Goal: Information Seeking & Learning: Compare options

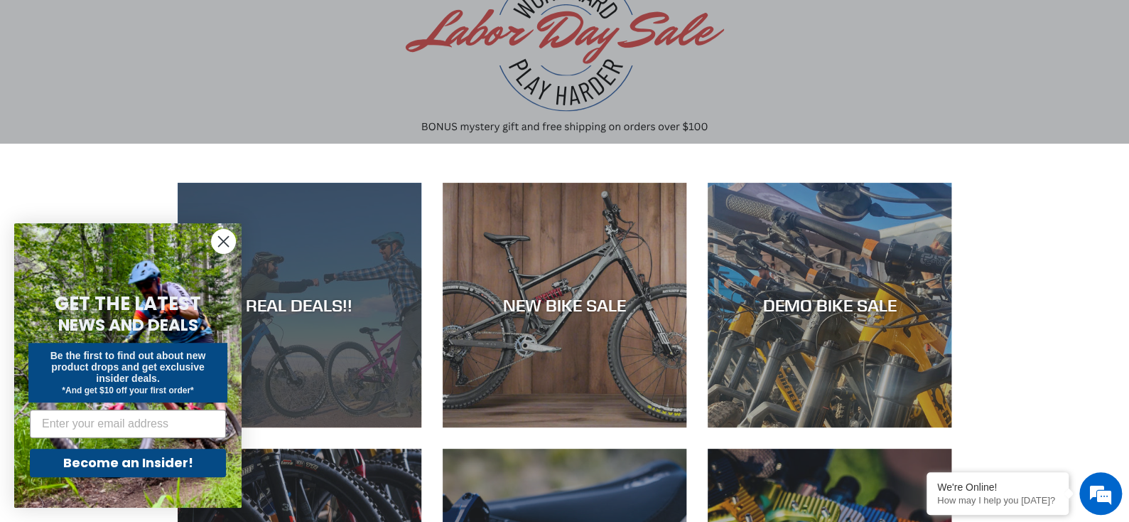
click at [326, 427] on div "REAL DEALS!!" at bounding box center [300, 427] width 244 height 0
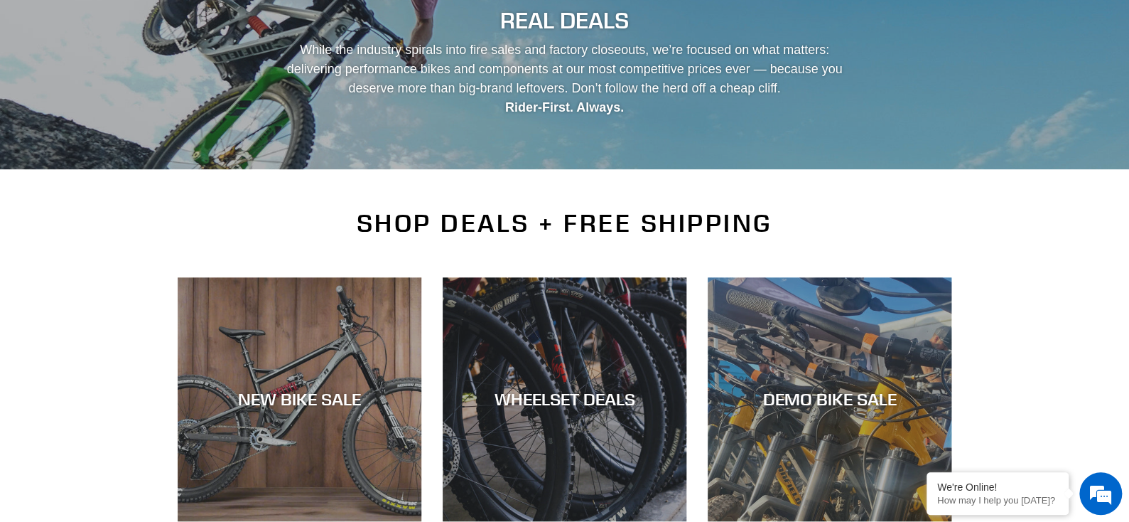
scroll to position [213, 0]
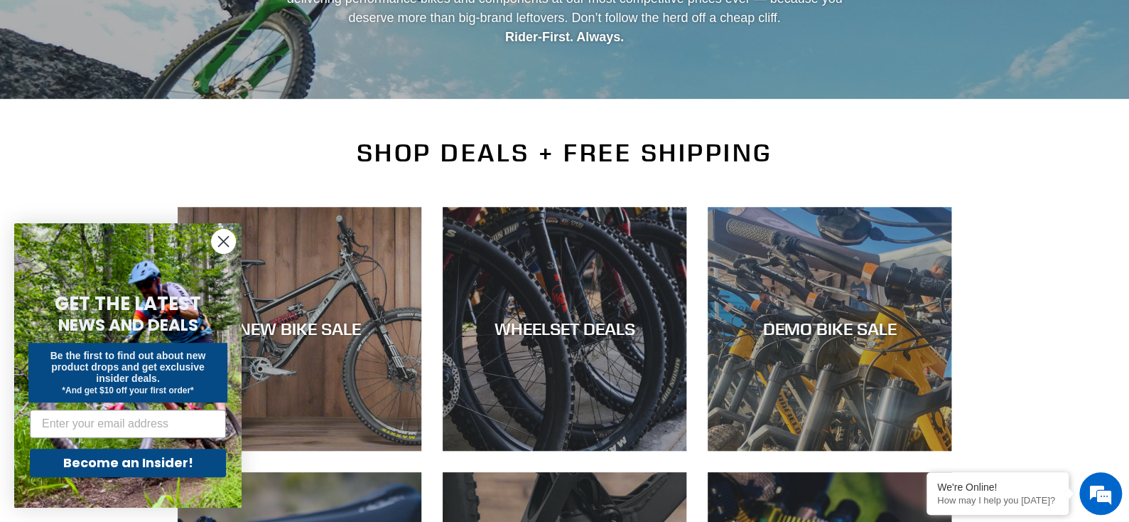
click at [218, 241] on circle "Close dialog" at bounding box center [223, 241] width 23 height 23
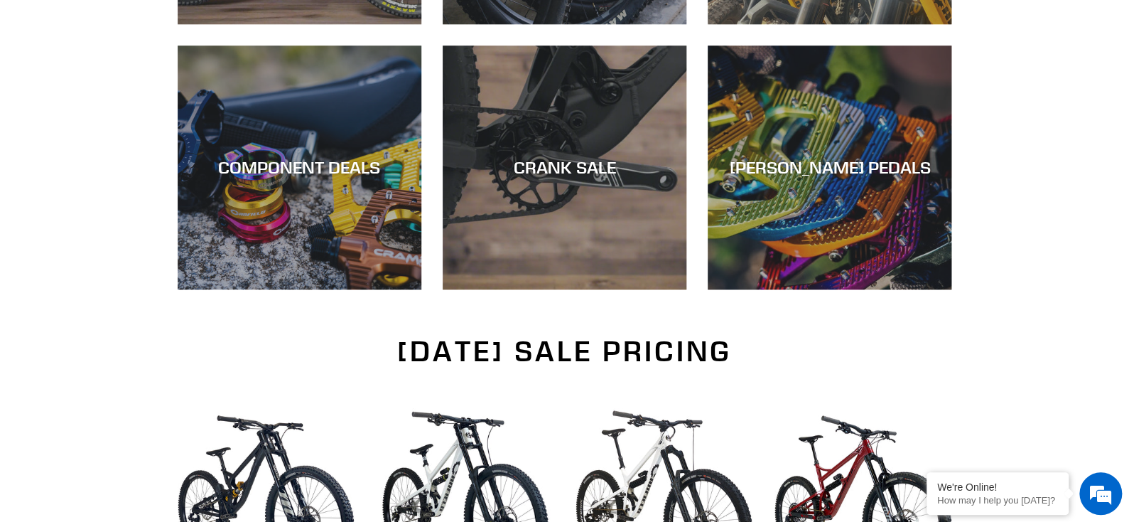
scroll to position [355, 0]
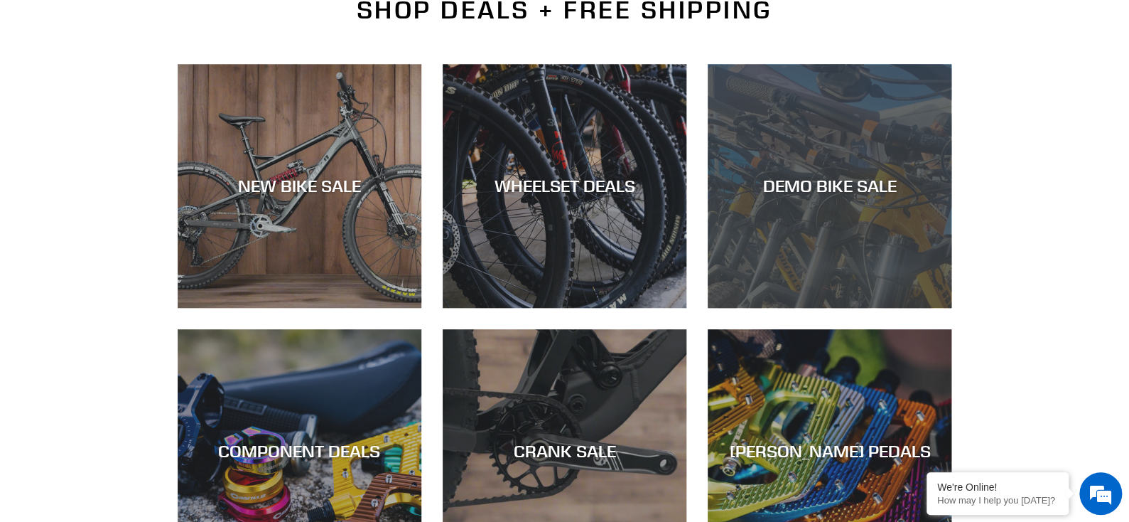
click at [881, 308] on div "DEMO BIKE SALE" at bounding box center [830, 308] width 244 height 0
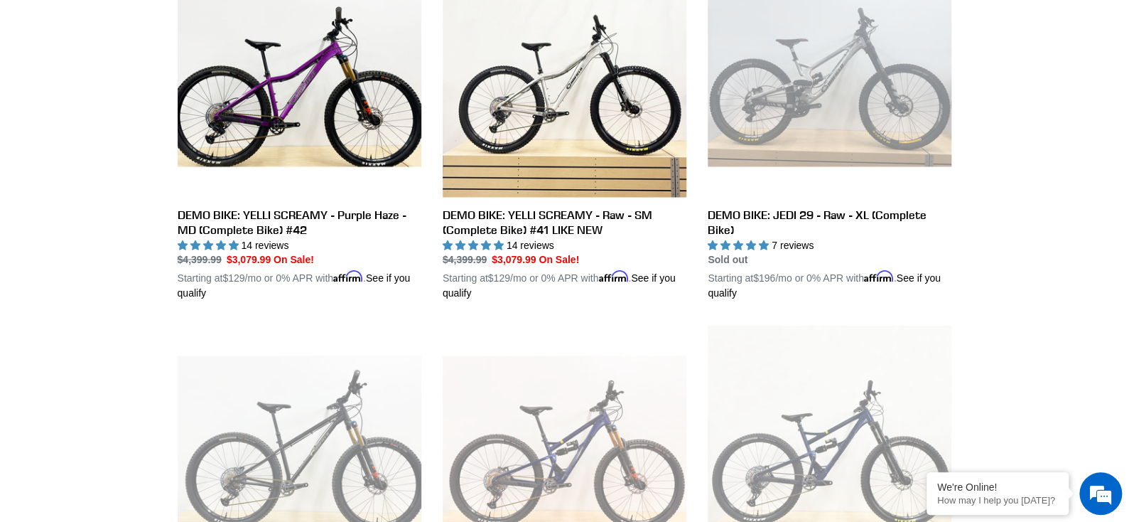
scroll to position [1066, 0]
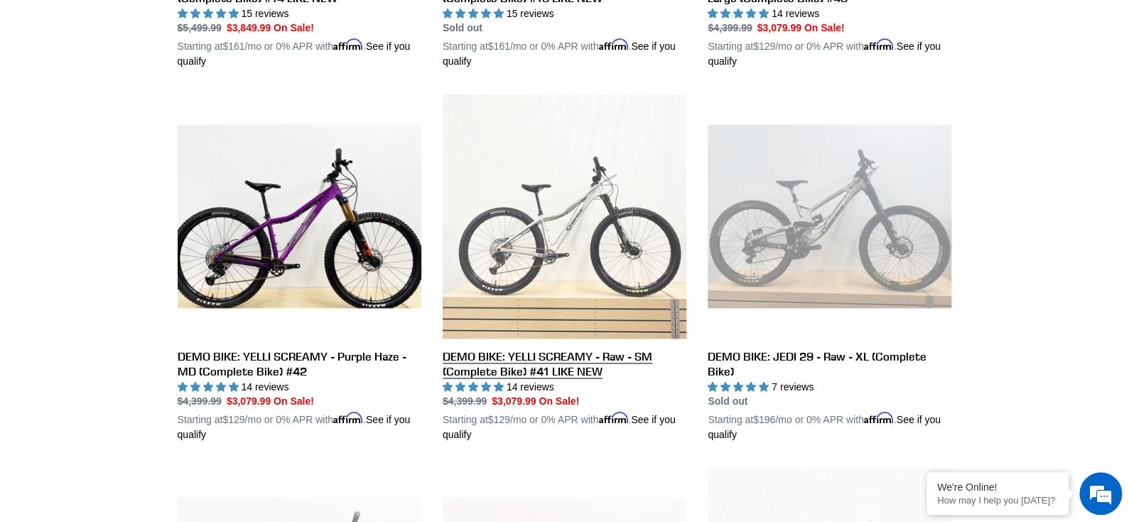
click at [569, 237] on link "DEMO BIKE: YELLI SCREAMY - Raw - SM (Complete Bike) #41 LIKE NEW" at bounding box center [565, 268] width 244 height 348
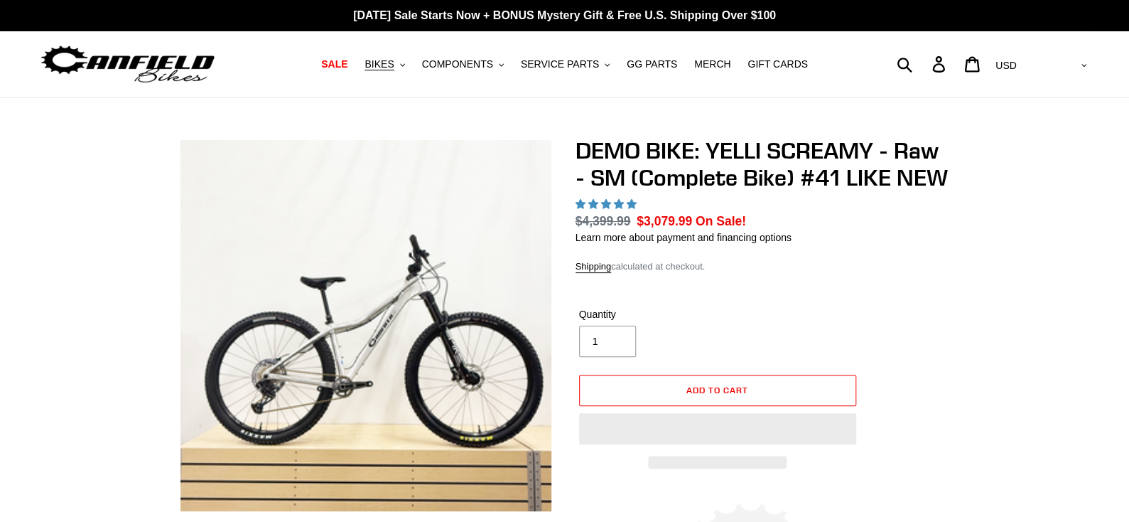
select select "highest-rating"
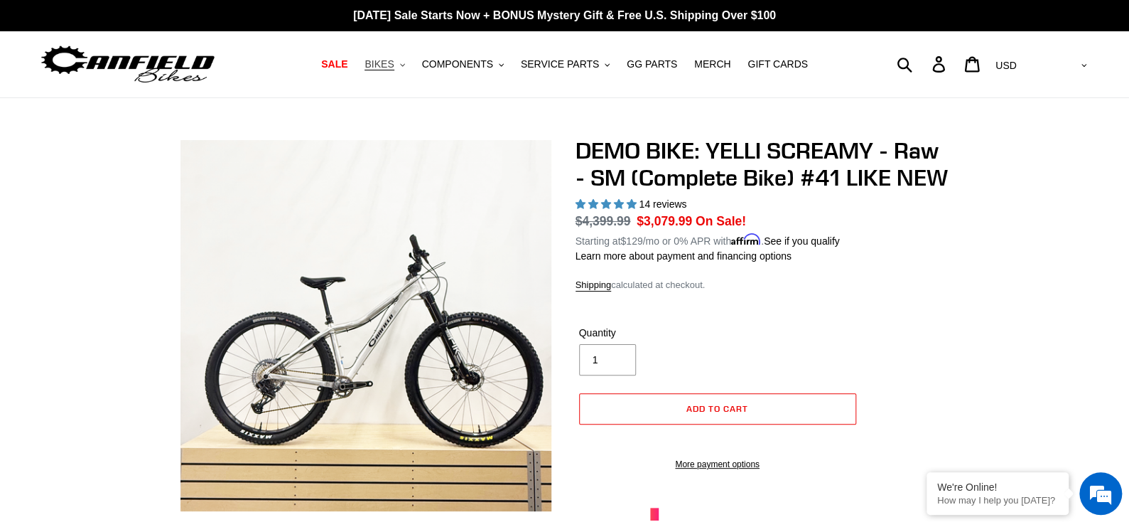
click at [411, 68] on button "BIKES .cls-1{fill:#231f20}" at bounding box center [385, 64] width 54 height 19
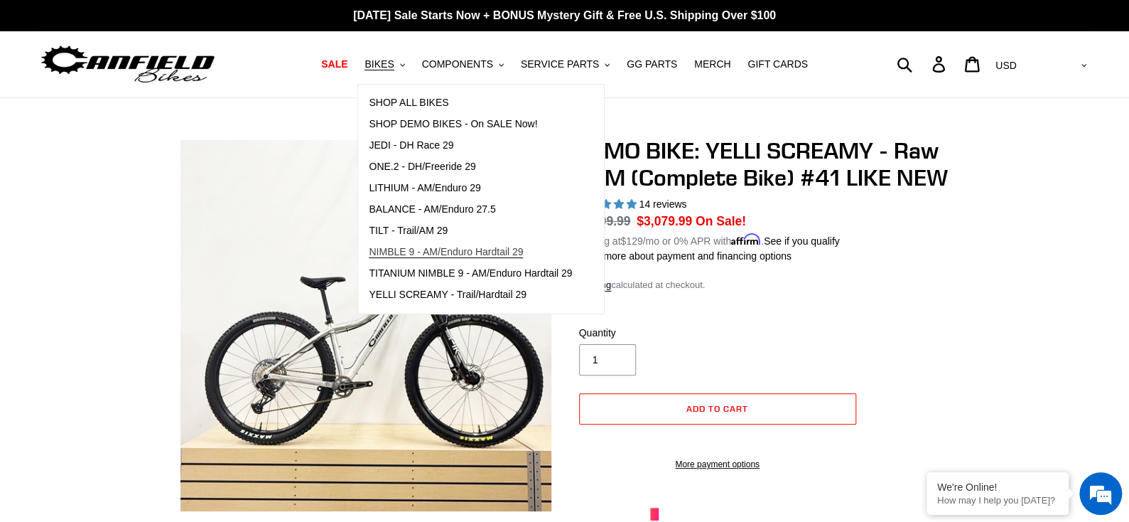
click at [455, 251] on span "NIMBLE 9 - AM/Enduro Hardtail 29" at bounding box center [446, 252] width 154 height 12
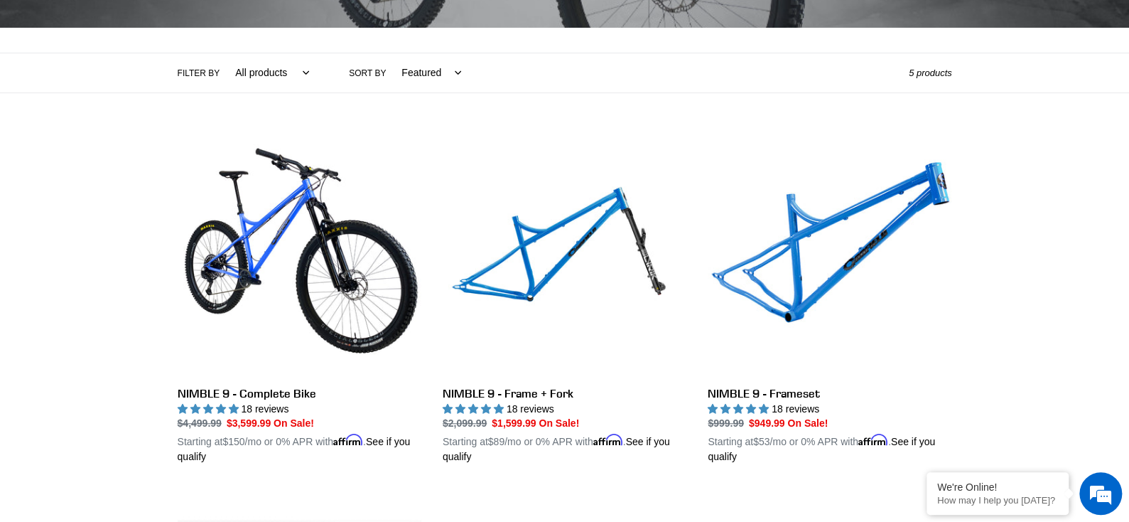
scroll to position [355, 0]
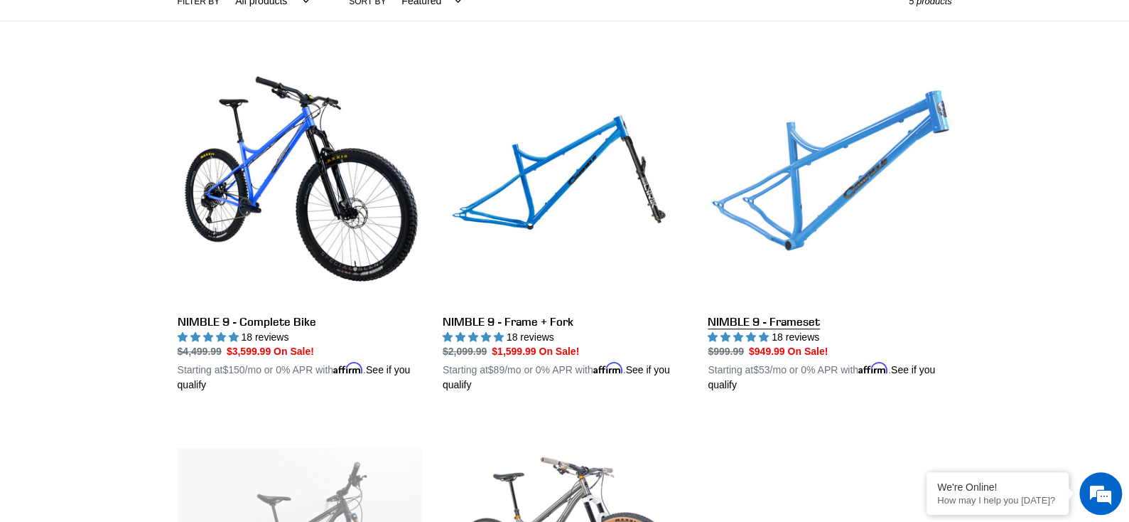
click at [856, 195] on link "NIMBLE 9 - Frameset" at bounding box center [830, 226] width 244 height 333
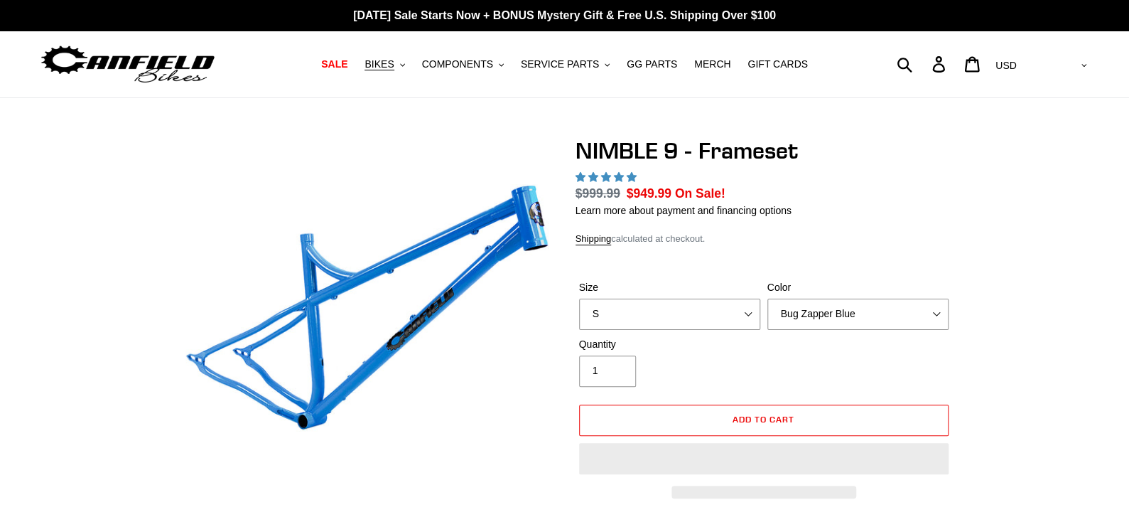
scroll to position [71, 0]
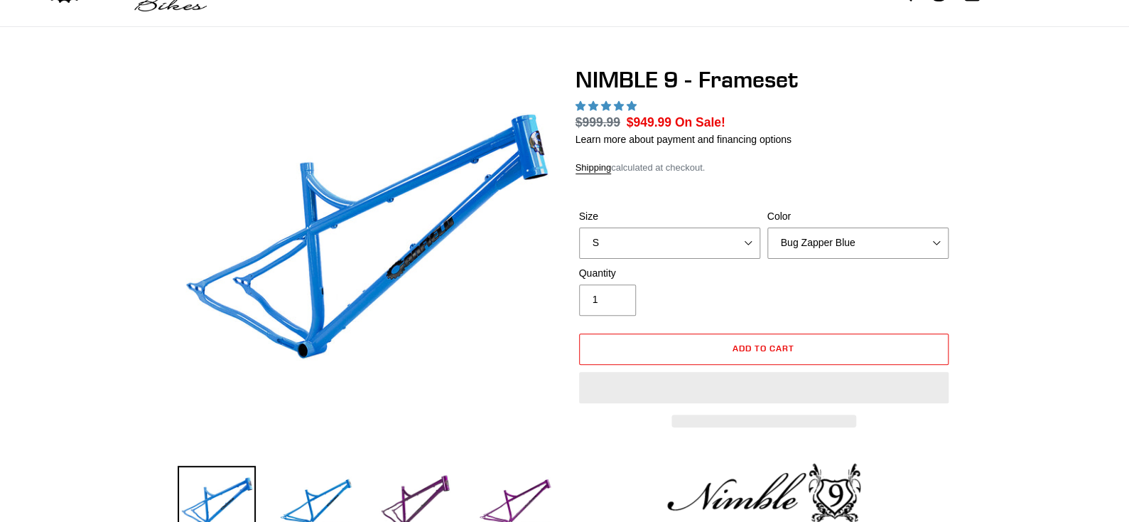
select select "highest-rating"
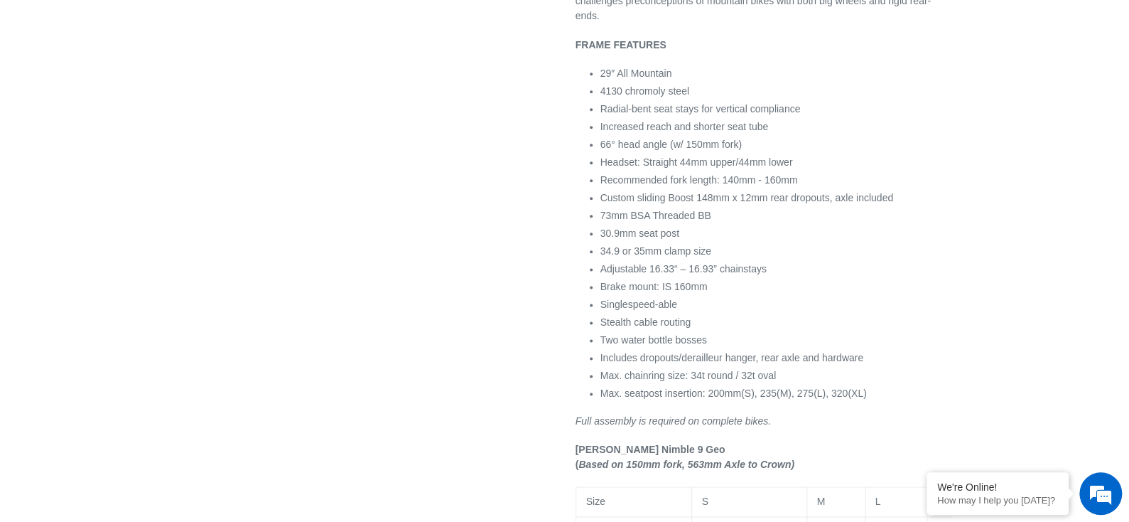
scroll to position [0, 0]
